Goal: Task Accomplishment & Management: Use online tool/utility

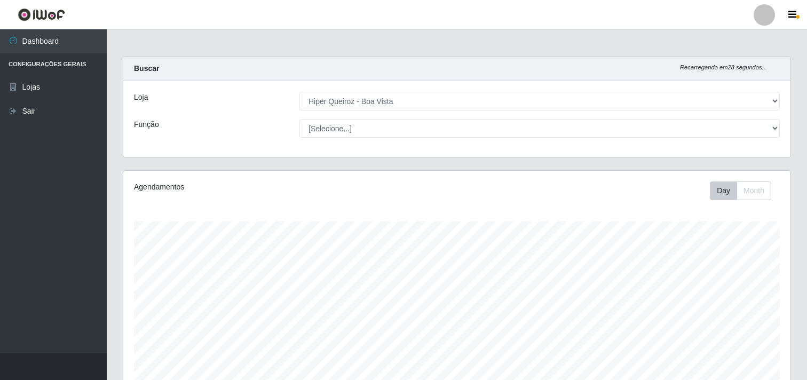
select select "514"
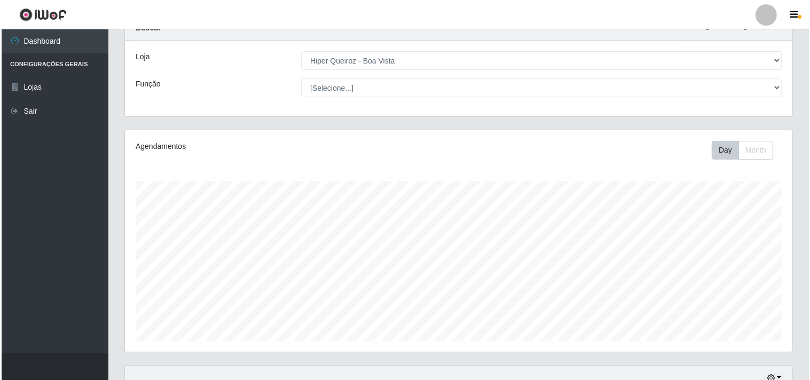
scroll to position [296, 0]
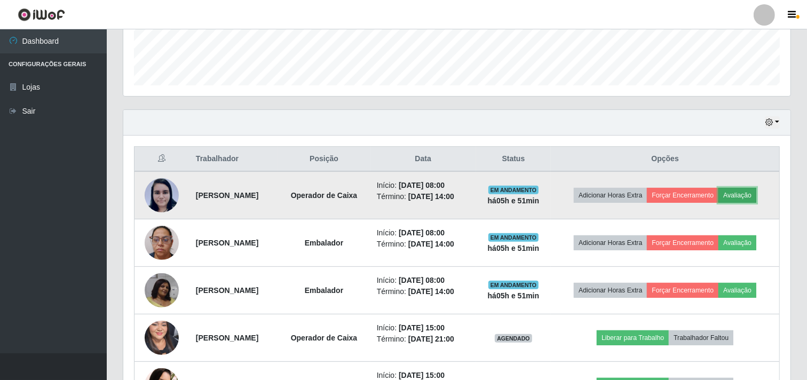
click at [756, 196] on button "Avaliação" at bounding box center [738, 195] width 38 height 15
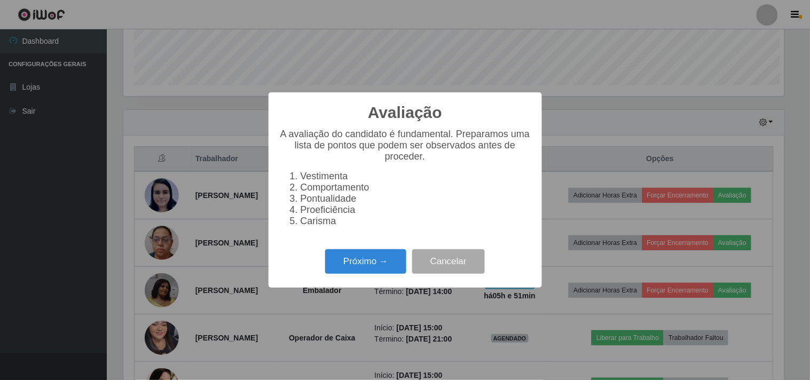
scroll to position [221, 660]
click at [359, 267] on button "Próximo →" at bounding box center [365, 261] width 81 height 25
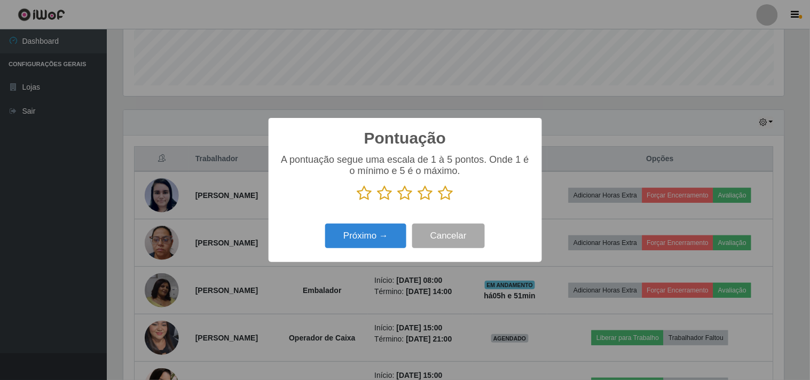
click at [446, 196] on icon at bounding box center [445, 193] width 15 height 16
click at [438, 201] on input "radio" at bounding box center [438, 201] width 0 height 0
click at [379, 234] on button "Próximo →" at bounding box center [365, 236] width 81 height 25
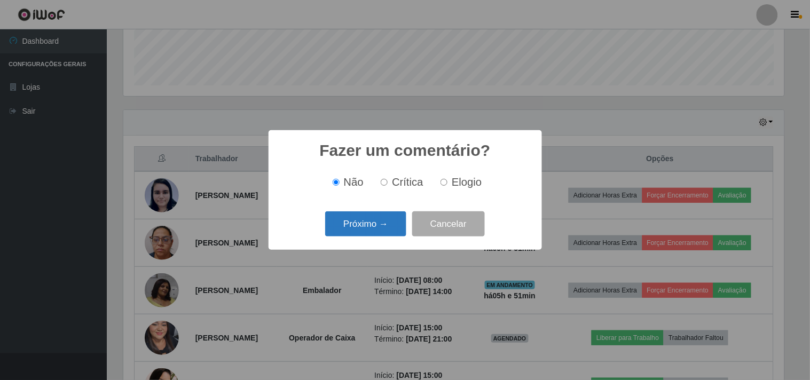
click at [373, 234] on button "Próximo →" at bounding box center [365, 223] width 81 height 25
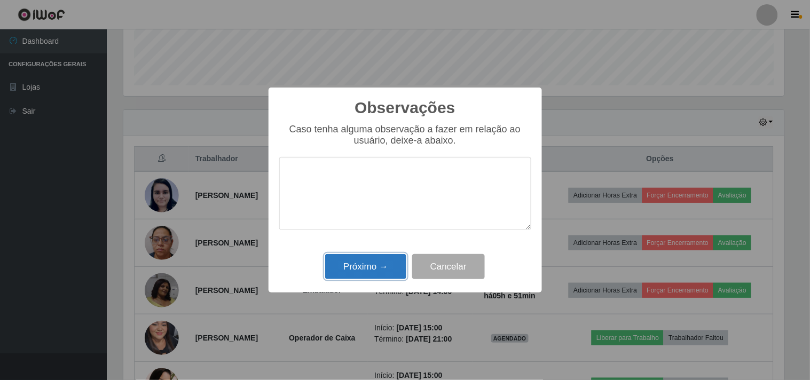
click at [371, 264] on button "Próximo →" at bounding box center [365, 266] width 81 height 25
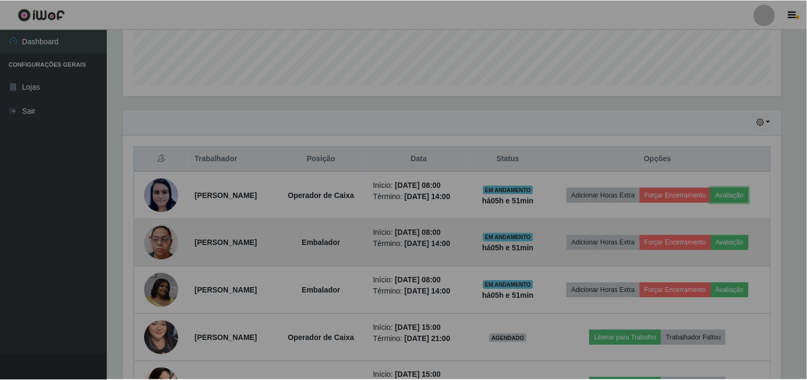
scroll to position [221, 667]
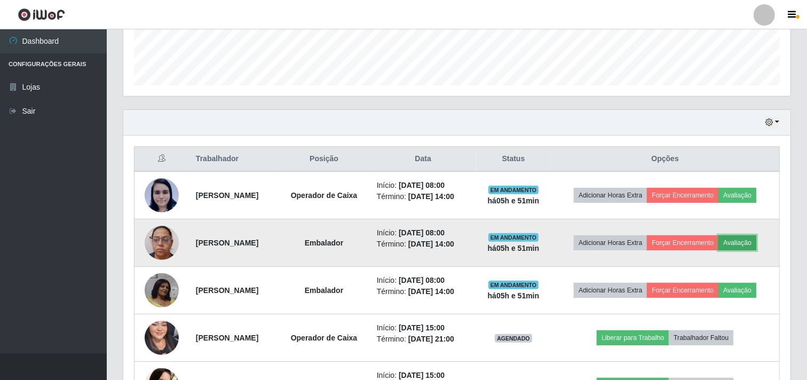
click at [757, 245] on button "Avaliação" at bounding box center [738, 242] width 38 height 15
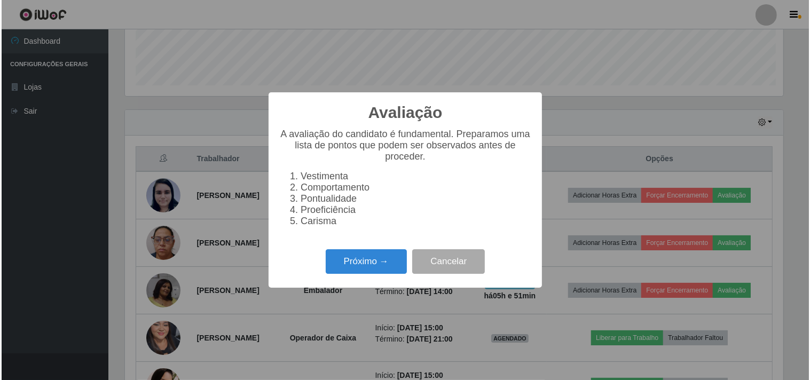
scroll to position [221, 660]
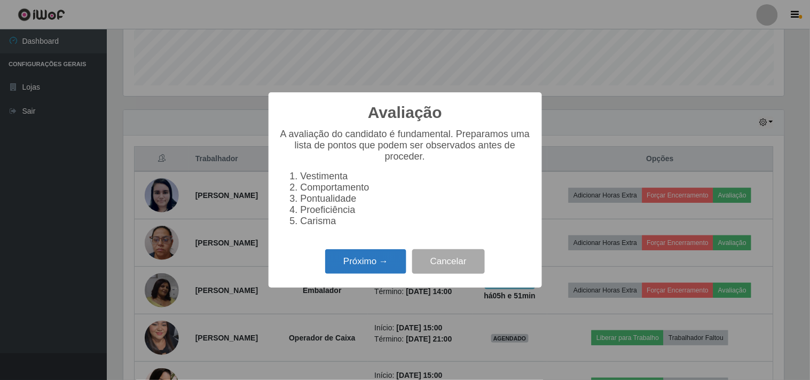
click at [358, 265] on button "Próximo →" at bounding box center [365, 261] width 81 height 25
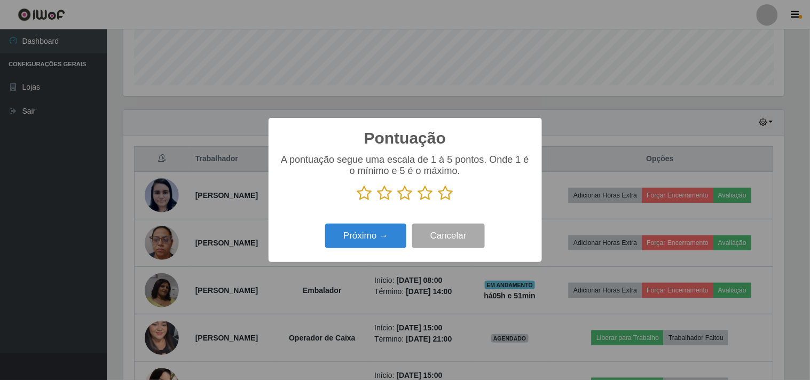
scroll to position [533674, 533235]
click at [442, 195] on icon at bounding box center [445, 193] width 15 height 16
click at [438, 201] on input "radio" at bounding box center [438, 201] width 0 height 0
click at [374, 227] on button "Próximo →" at bounding box center [365, 236] width 81 height 25
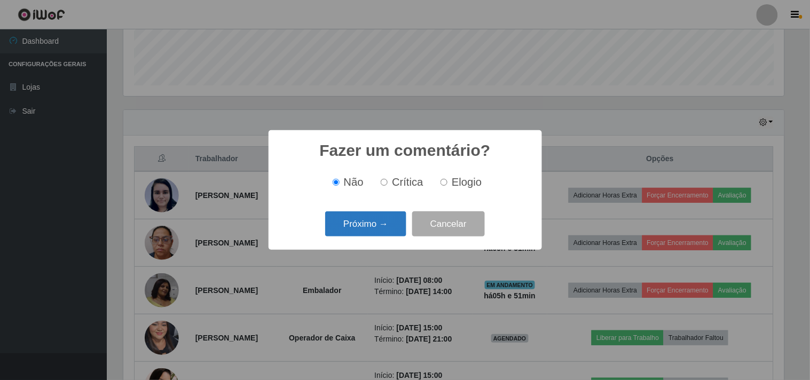
click at [372, 231] on button "Próximo →" at bounding box center [365, 223] width 81 height 25
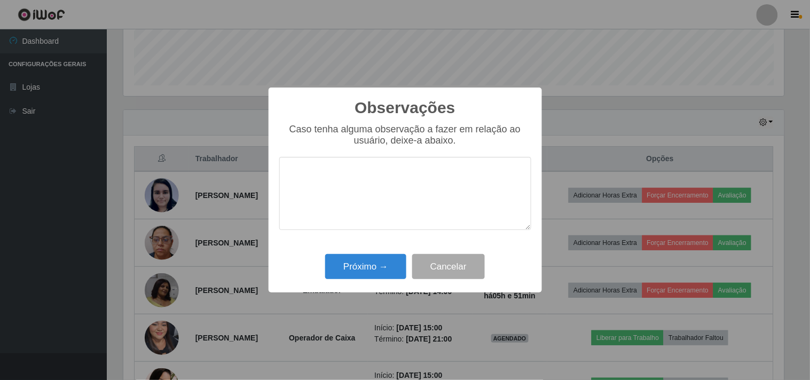
click at [376, 252] on div "Observações × Caso tenha alguma observação a fazer em relação ao usuário, deixe…" at bounding box center [405, 191] width 273 height 206
click at [378, 262] on button "Próximo →" at bounding box center [365, 266] width 81 height 25
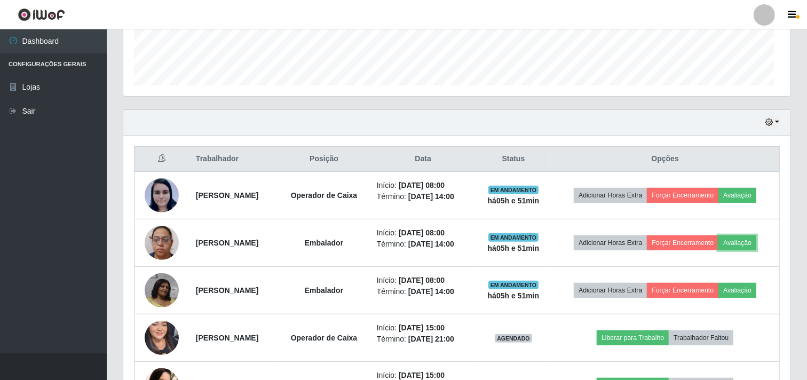
scroll to position [221, 667]
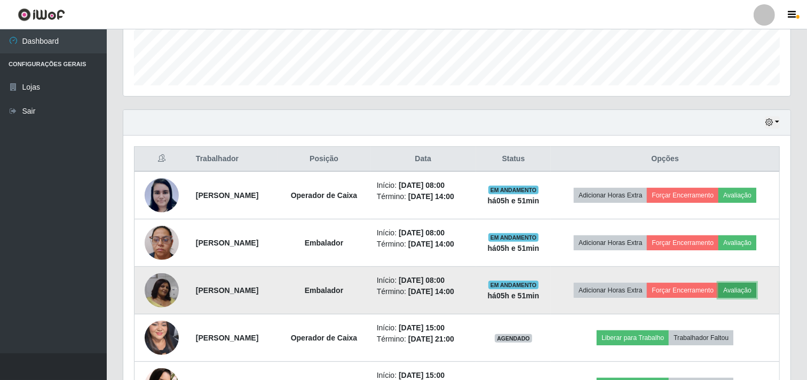
click at [749, 292] on button "Avaliação" at bounding box center [738, 290] width 38 height 15
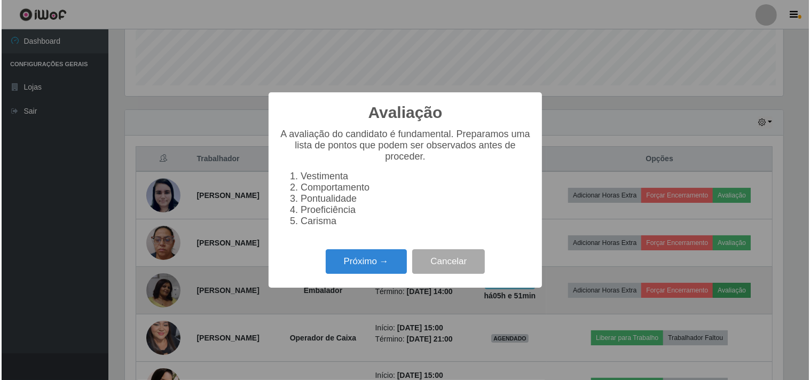
scroll to position [221, 660]
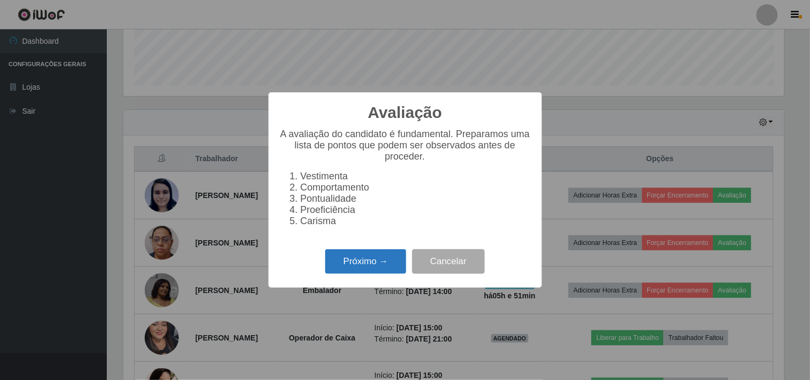
click at [369, 274] on button "Próximo →" at bounding box center [365, 261] width 81 height 25
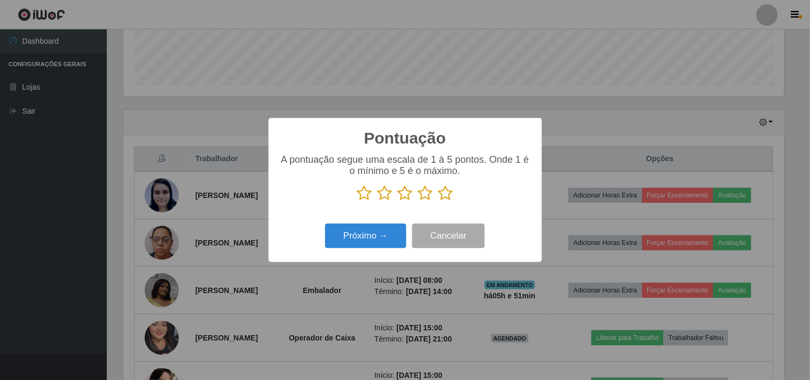
click at [425, 194] on icon at bounding box center [425, 193] width 15 height 16
click at [418, 201] on input "radio" at bounding box center [418, 201] width 0 height 0
click at [392, 238] on button "Próximo →" at bounding box center [365, 236] width 81 height 25
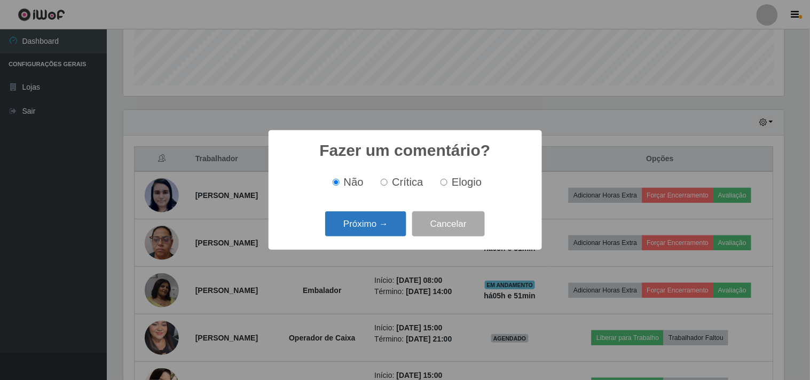
click at [394, 224] on button "Próximo →" at bounding box center [365, 223] width 81 height 25
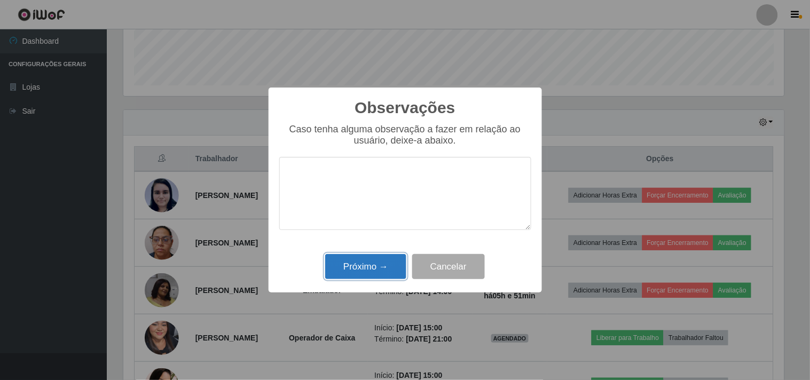
click at [378, 259] on button "Próximo →" at bounding box center [365, 266] width 81 height 25
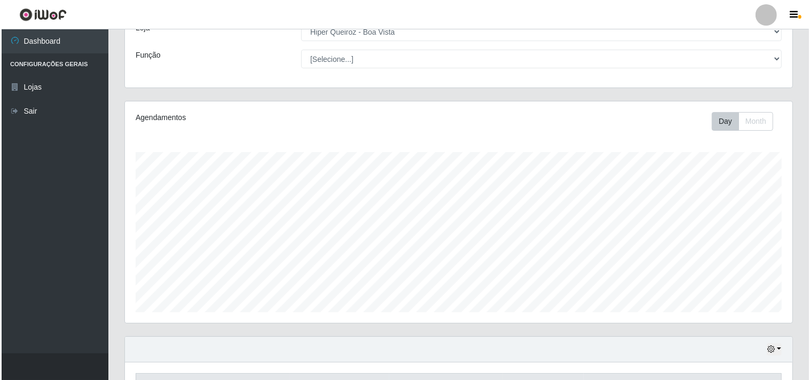
scroll to position [296, 0]
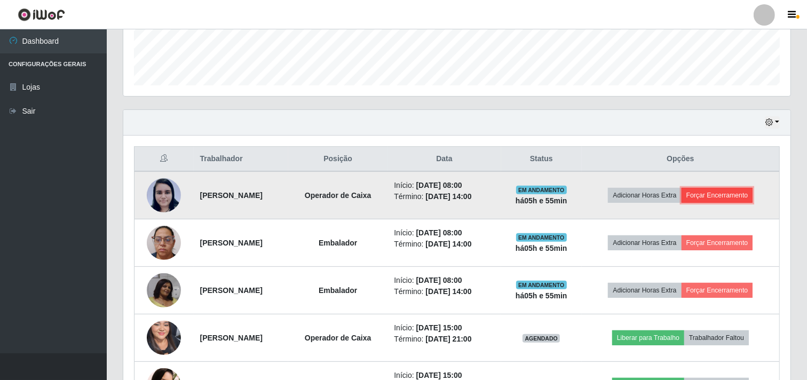
click at [728, 195] on button "Forçar Encerramento" at bounding box center [718, 195] width 72 height 15
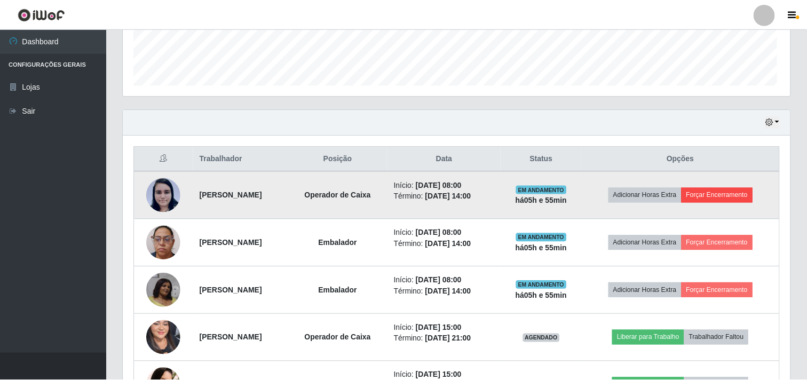
scroll to position [221, 660]
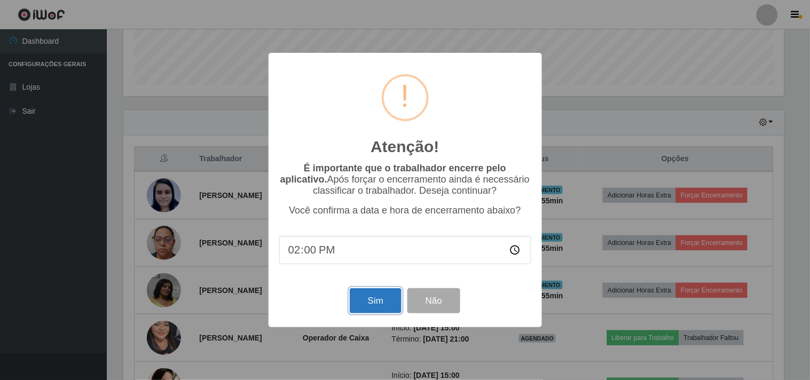
click at [371, 312] on button "Sim" at bounding box center [376, 300] width 52 height 25
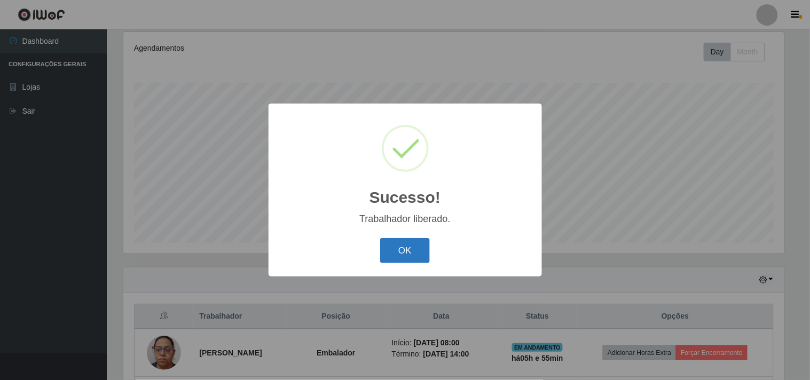
click at [416, 254] on button "OK" at bounding box center [405, 250] width 50 height 25
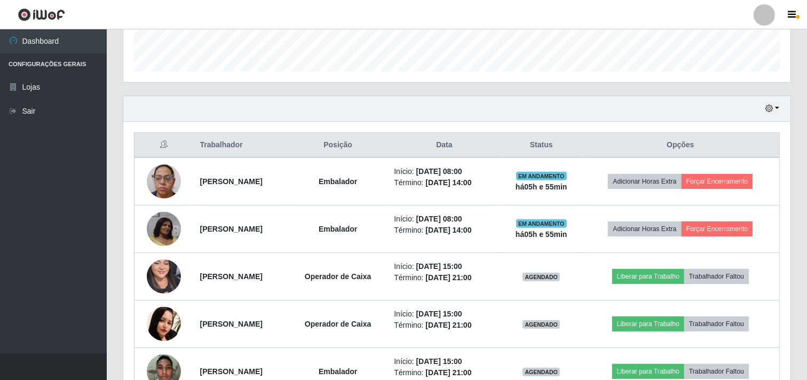
scroll to position [317, 0]
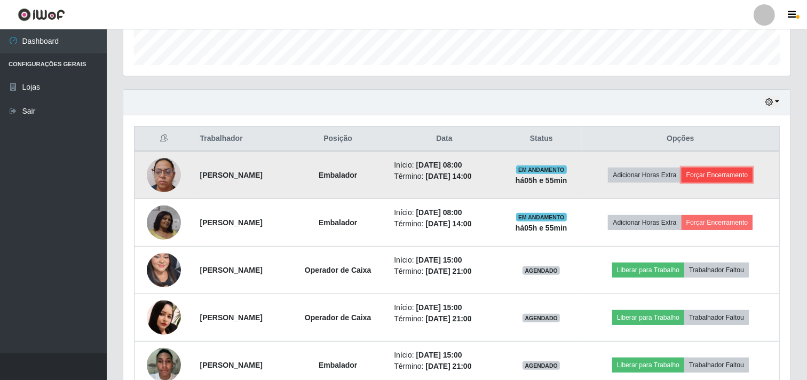
click at [744, 177] on button "Forçar Encerramento" at bounding box center [718, 175] width 72 height 15
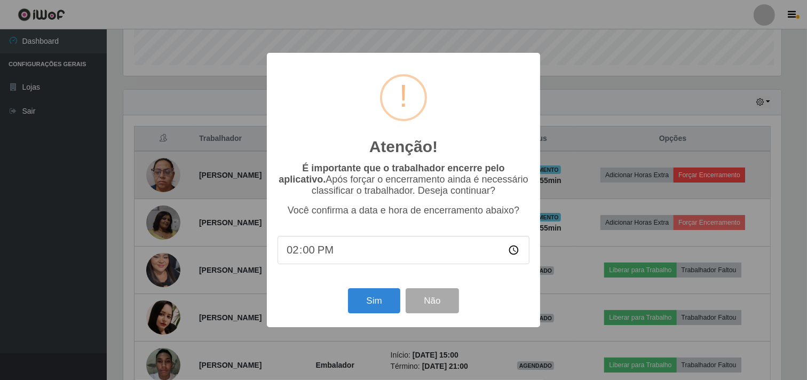
scroll to position [221, 660]
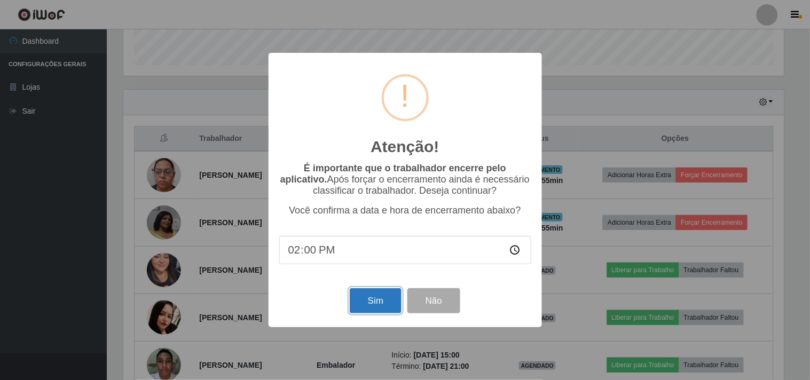
click at [380, 308] on button "Sim" at bounding box center [376, 300] width 52 height 25
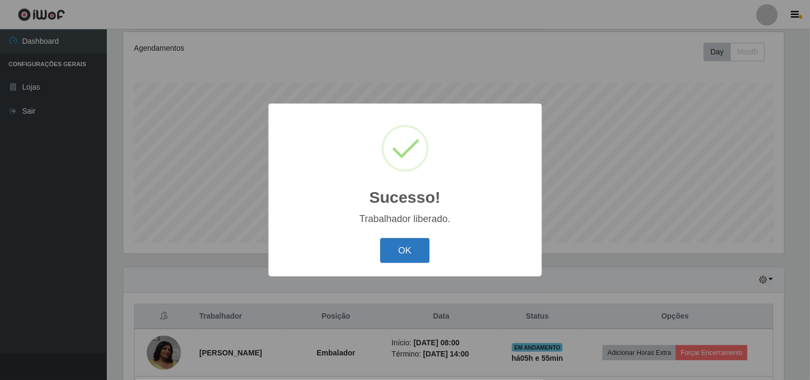
click at [401, 243] on button "OK" at bounding box center [405, 250] width 50 height 25
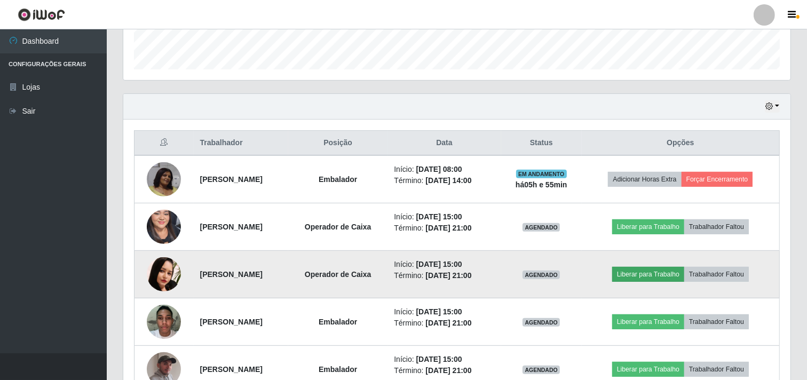
scroll to position [317, 0]
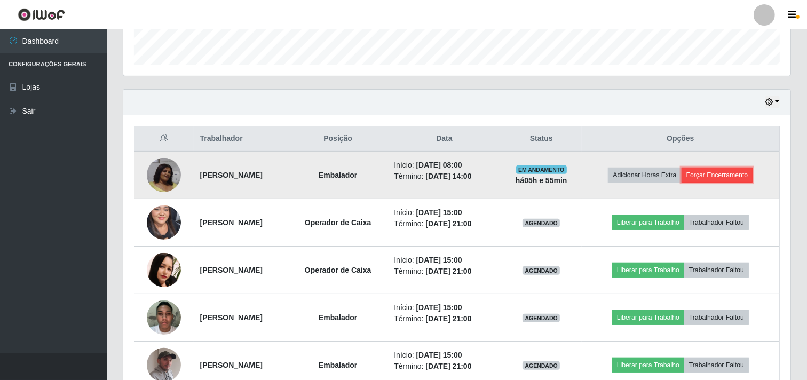
click at [726, 177] on button "Forçar Encerramento" at bounding box center [718, 175] width 72 height 15
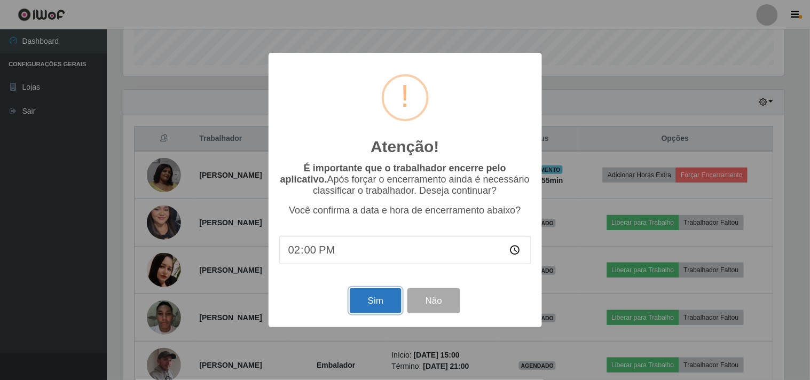
click at [381, 306] on button "Sim" at bounding box center [376, 300] width 52 height 25
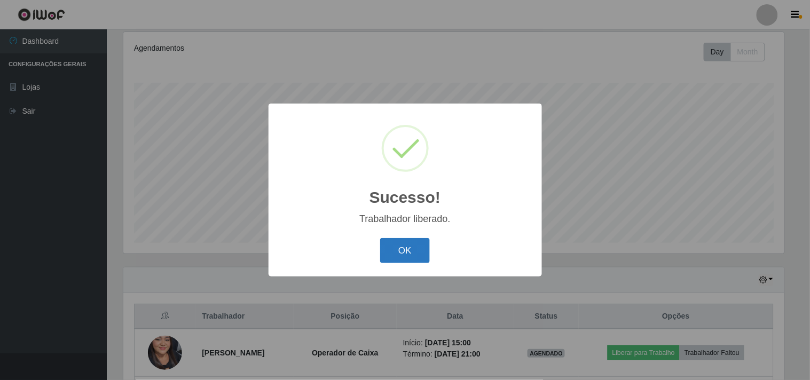
click at [398, 254] on button "OK" at bounding box center [405, 250] width 50 height 25
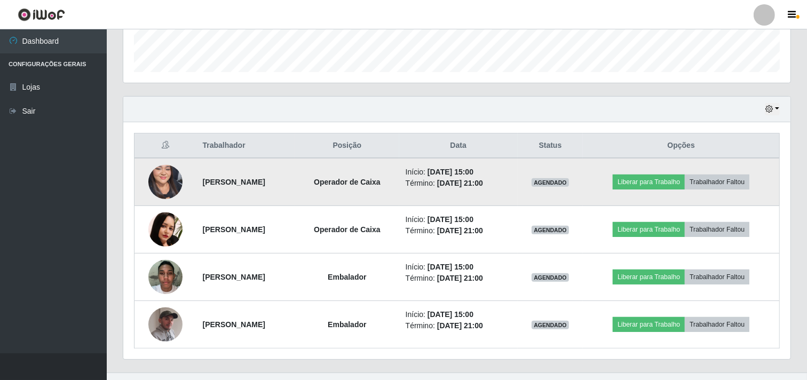
scroll to position [329, 0]
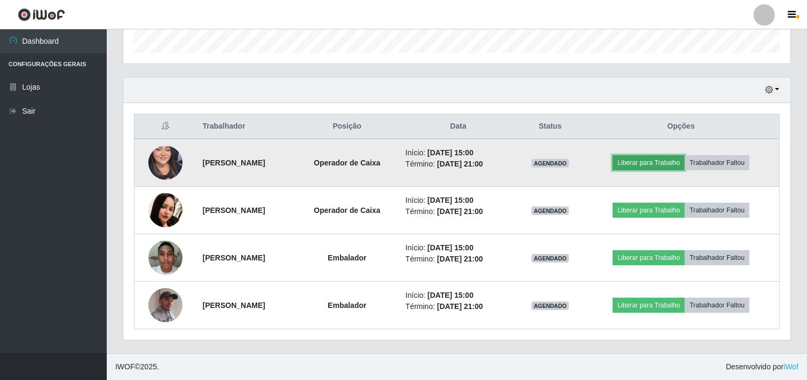
click at [653, 159] on button "Liberar para Trabalho" at bounding box center [649, 162] width 72 height 15
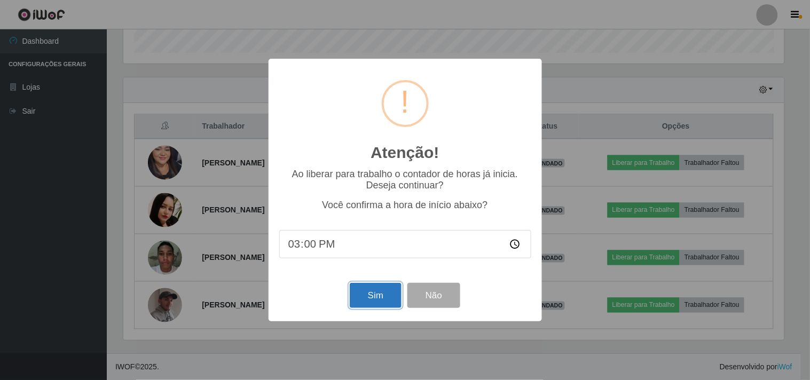
click at [373, 288] on button "Sim" at bounding box center [376, 295] width 52 height 25
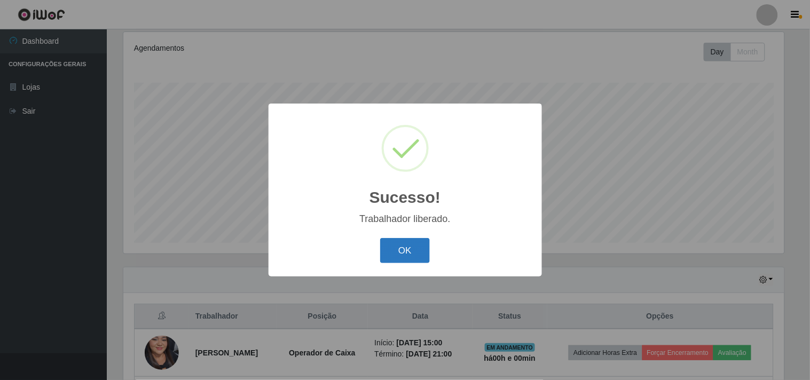
click at [412, 244] on button "OK" at bounding box center [405, 250] width 50 height 25
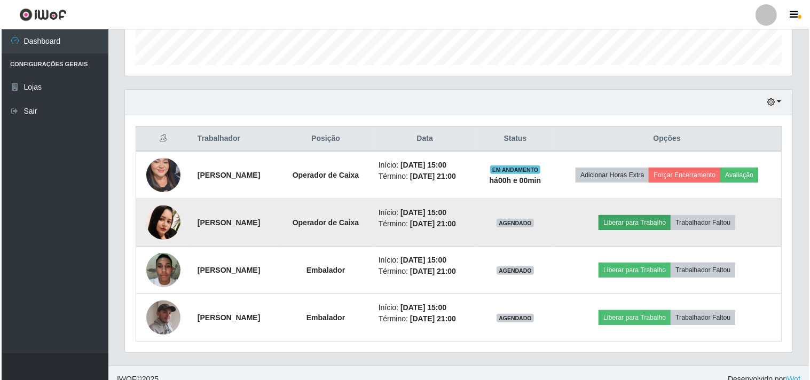
scroll to position [329, 0]
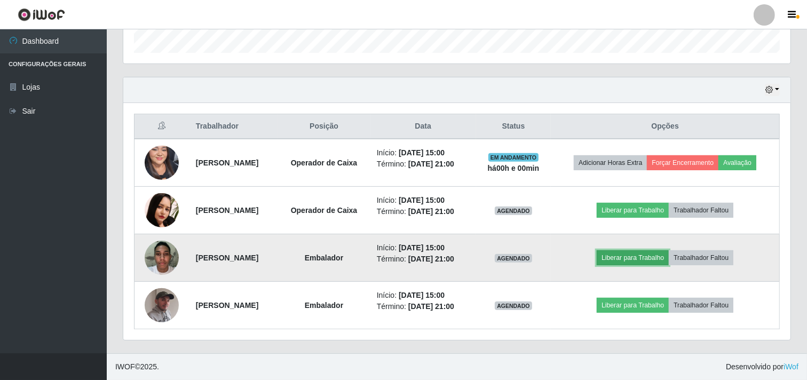
click at [642, 254] on button "Liberar para Trabalho" at bounding box center [633, 257] width 72 height 15
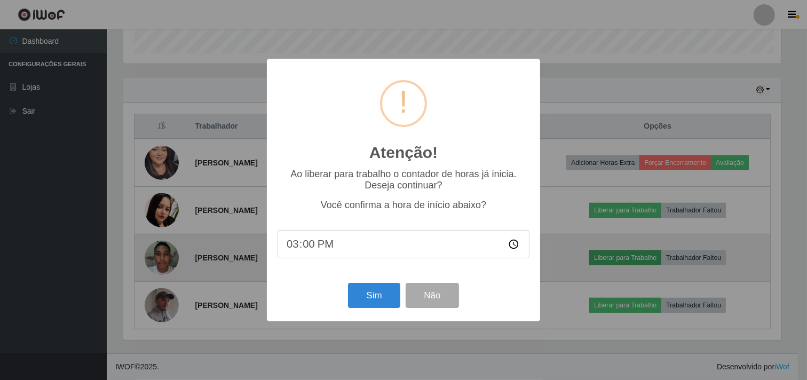
scroll to position [221, 660]
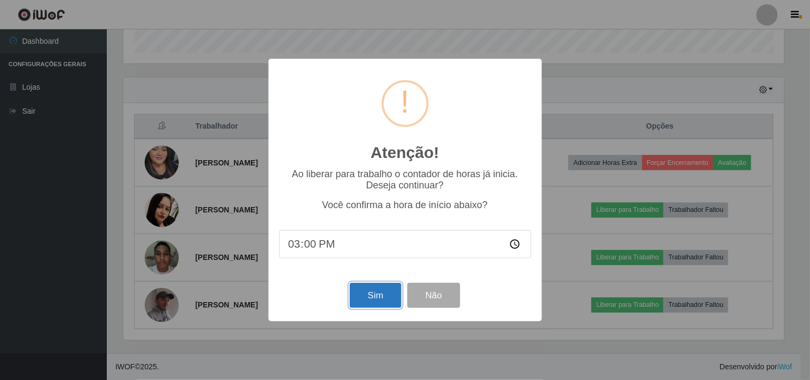
click at [375, 295] on button "Sim" at bounding box center [376, 295] width 52 height 25
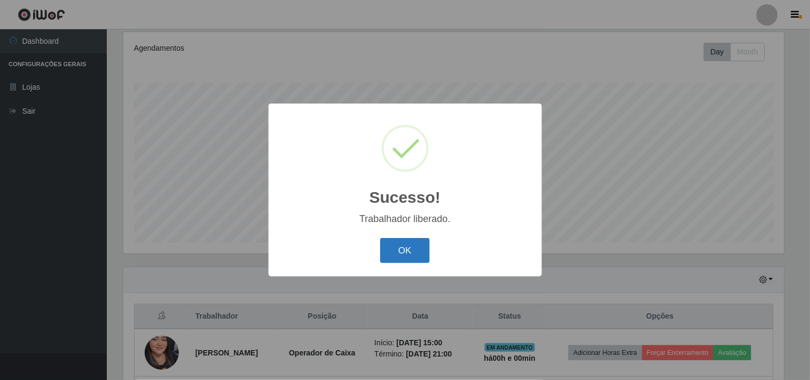
click at [399, 252] on button "OK" at bounding box center [405, 250] width 50 height 25
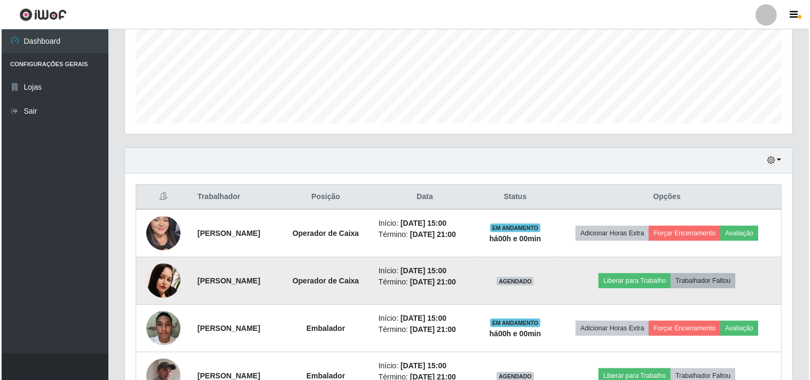
scroll to position [317, 0]
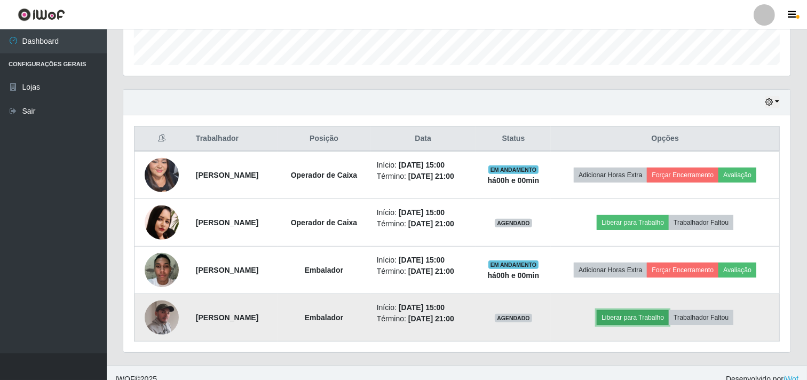
click at [631, 313] on button "Liberar para Trabalho" at bounding box center [633, 317] width 72 height 15
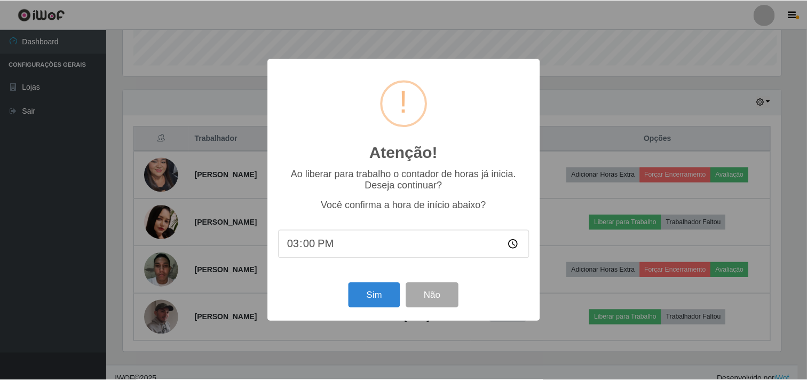
scroll to position [221, 660]
click at [370, 292] on button "Sim" at bounding box center [376, 295] width 52 height 25
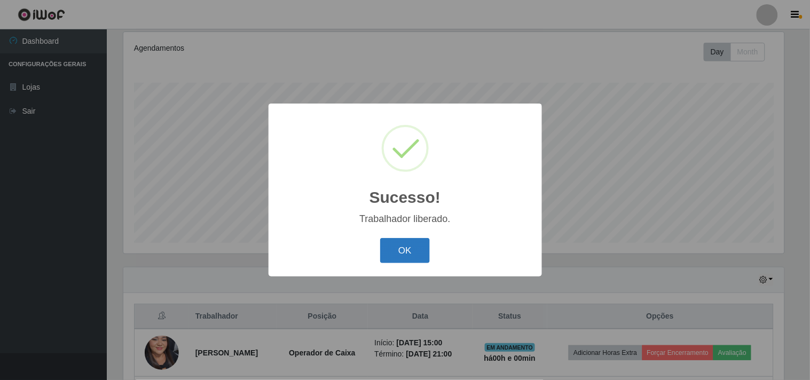
click at [403, 251] on button "OK" at bounding box center [405, 250] width 50 height 25
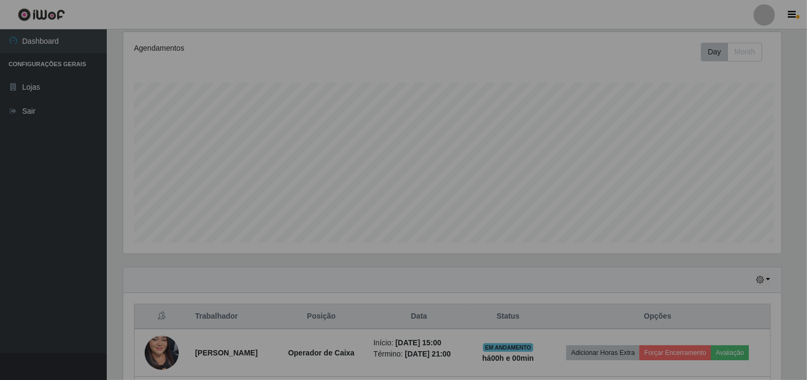
scroll to position [533674, 533229]
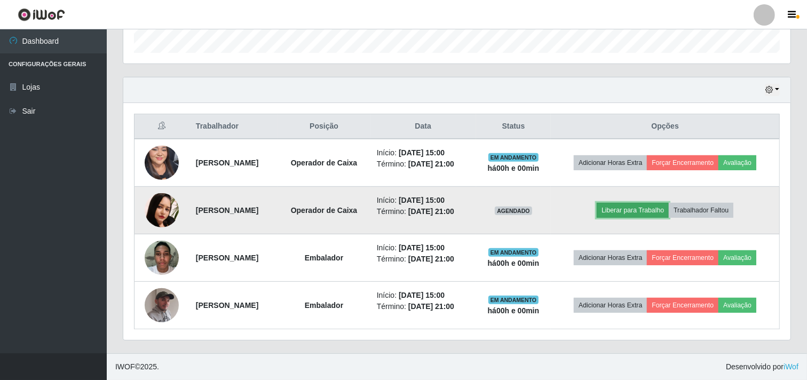
click at [637, 210] on button "Liberar para Trabalho" at bounding box center [633, 210] width 72 height 15
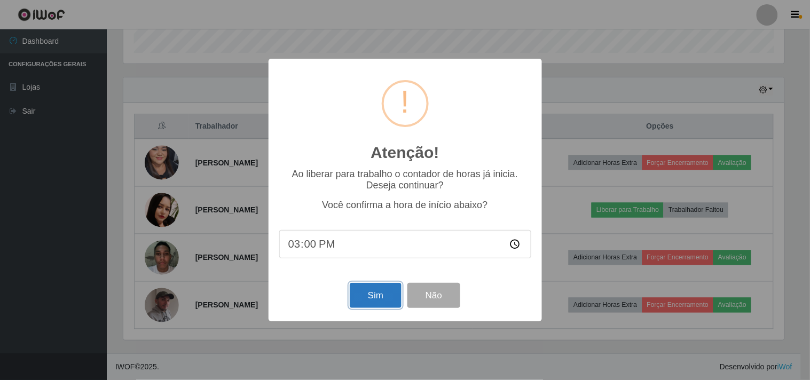
click at [366, 291] on button "Sim" at bounding box center [376, 295] width 52 height 25
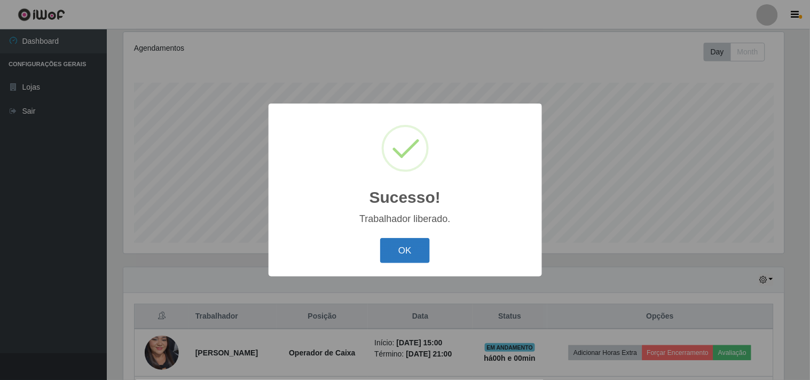
click at [412, 251] on button "OK" at bounding box center [405, 250] width 50 height 25
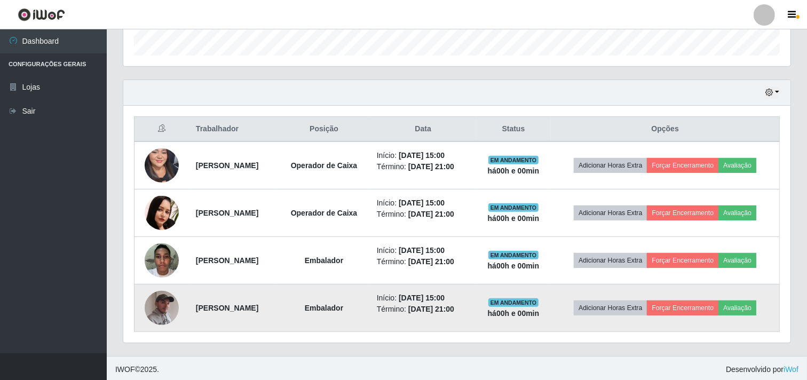
scroll to position [329, 0]
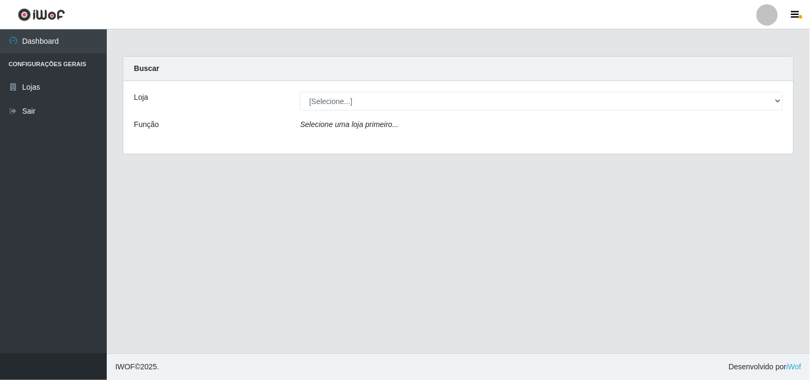
click at [745, 87] on div "Loja [Selecione...] Hiper Queiroz - Boa Vista Função Selecione uma loja primeir…" at bounding box center [458, 117] width 670 height 73
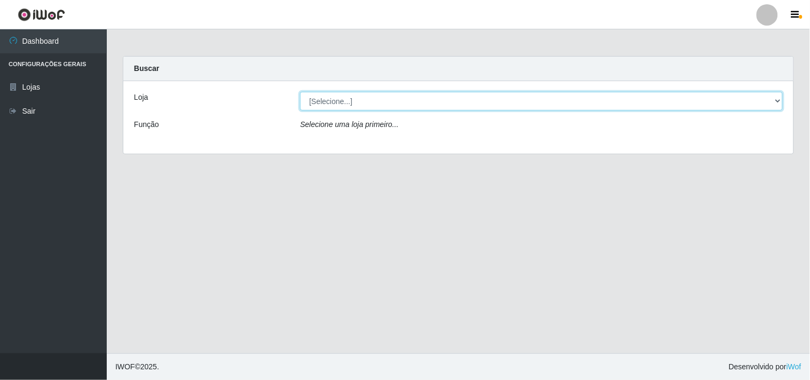
click at [751, 107] on select "[Selecione...] Hiper Queiroz - Boa Vista" at bounding box center [541, 101] width 483 height 19
select select "514"
click at [300, 92] on select "[Selecione...] Hiper Queiroz - Boa Vista" at bounding box center [541, 101] width 483 height 19
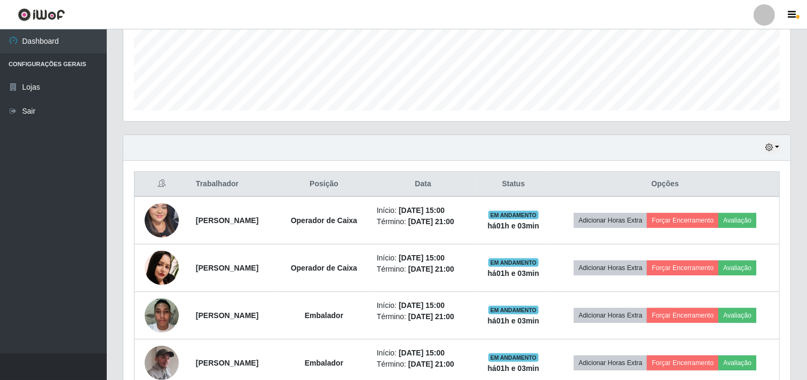
scroll to position [329, 0]
